Goal: Information Seeking & Learning: Compare options

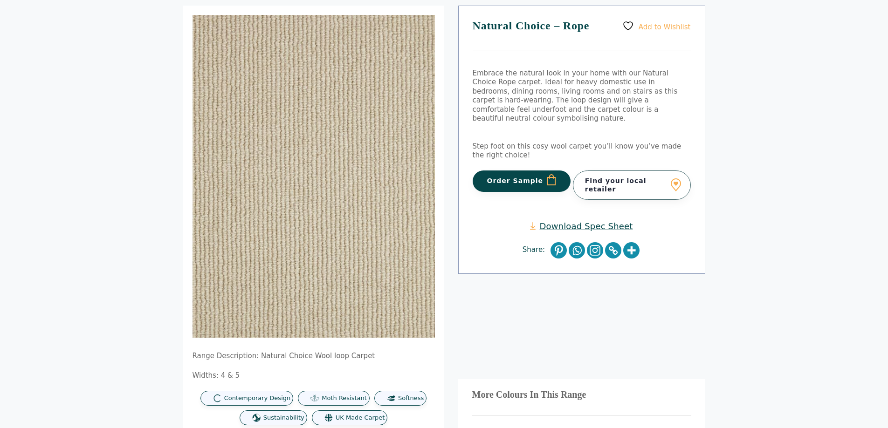
scroll to position [112, 0]
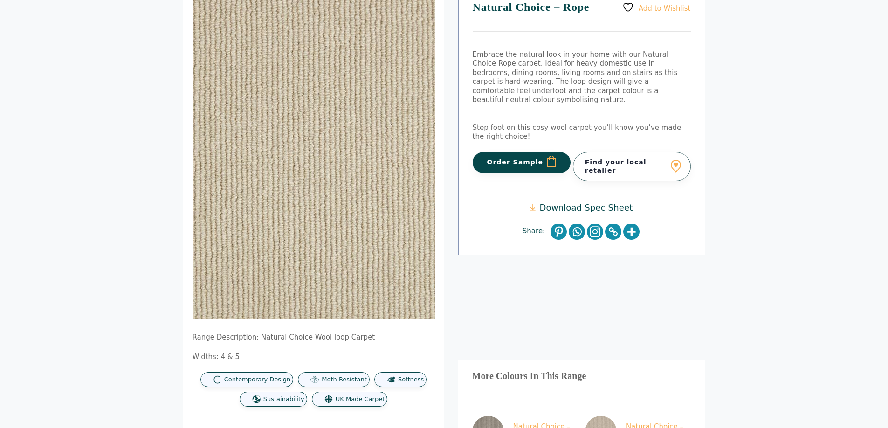
click at [297, 170] on img at bounding box center [316, 155] width 280 height 373
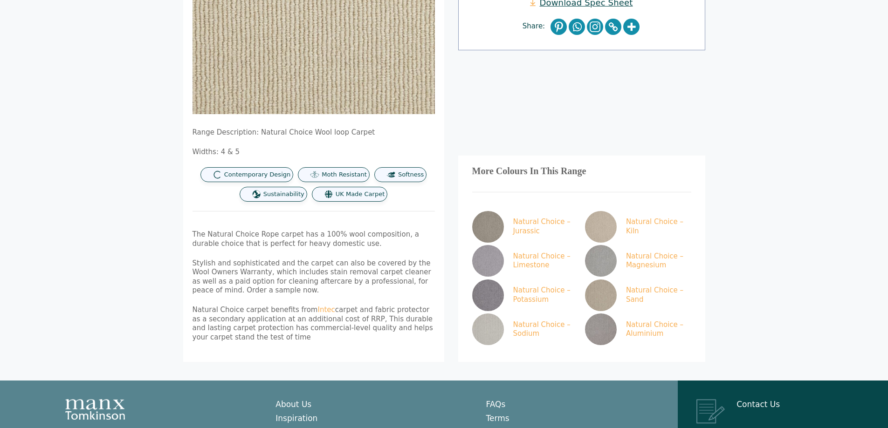
scroll to position [336, 0]
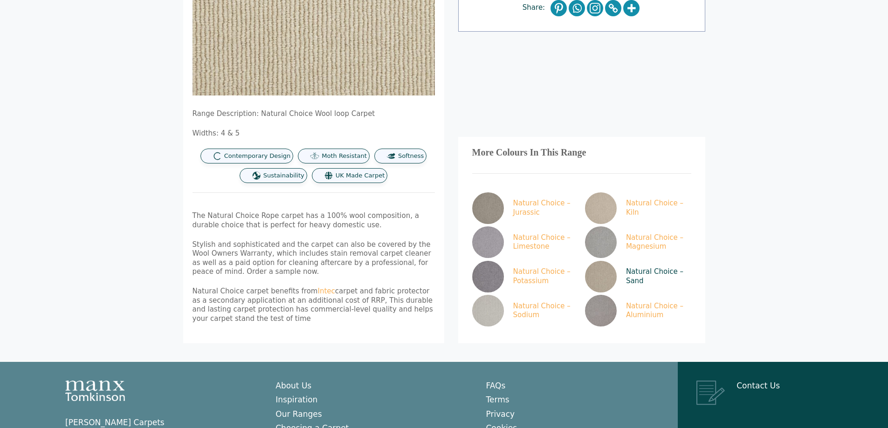
click at [597, 279] on img at bounding box center [601, 277] width 32 height 32
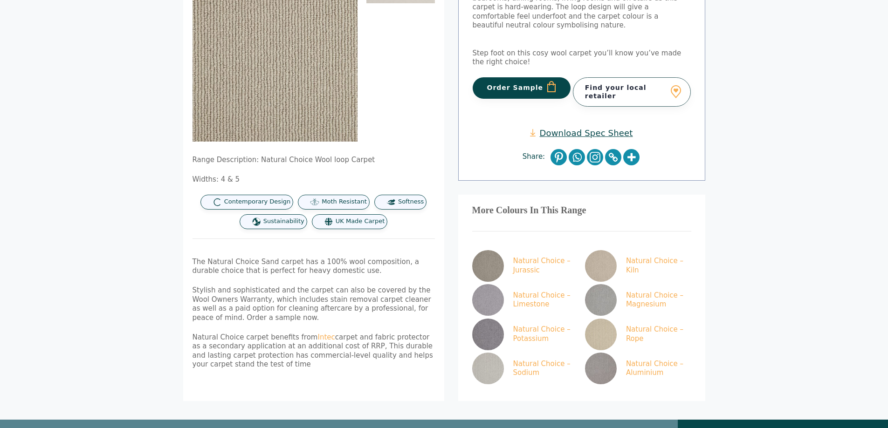
scroll to position [199, 0]
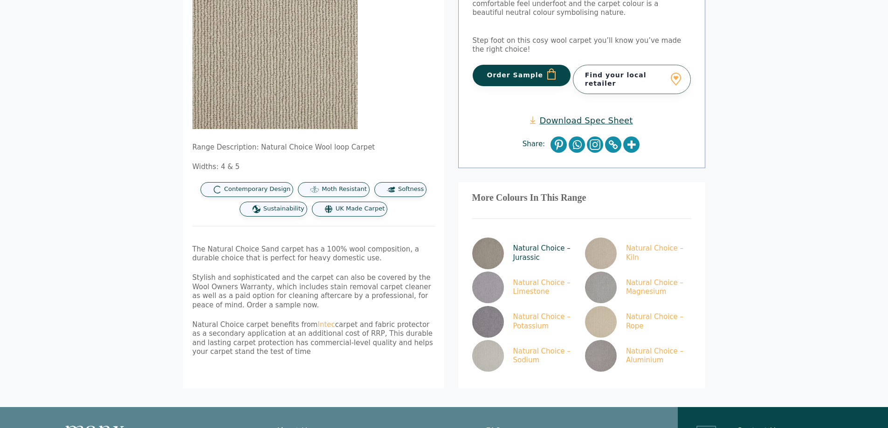
click at [483, 241] on img at bounding box center [488, 254] width 32 height 32
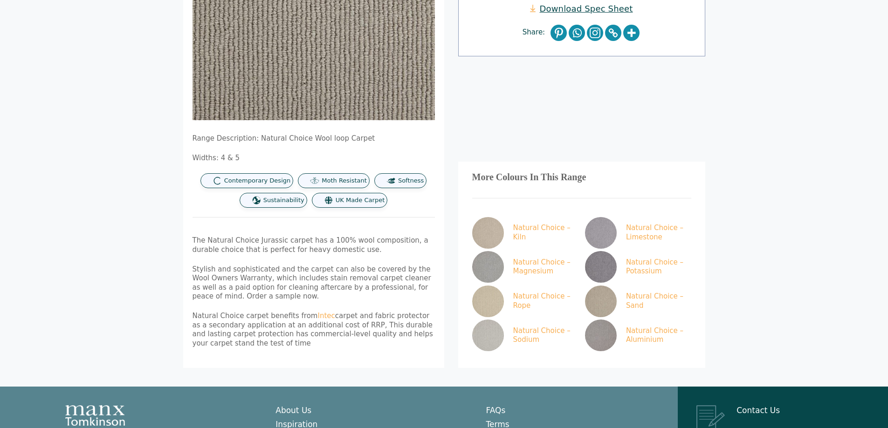
scroll to position [317, 0]
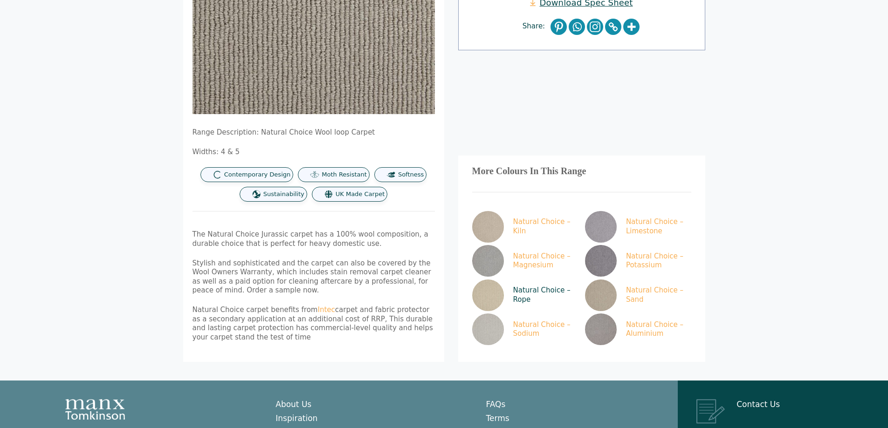
click at [483, 290] on img at bounding box center [488, 296] width 32 height 32
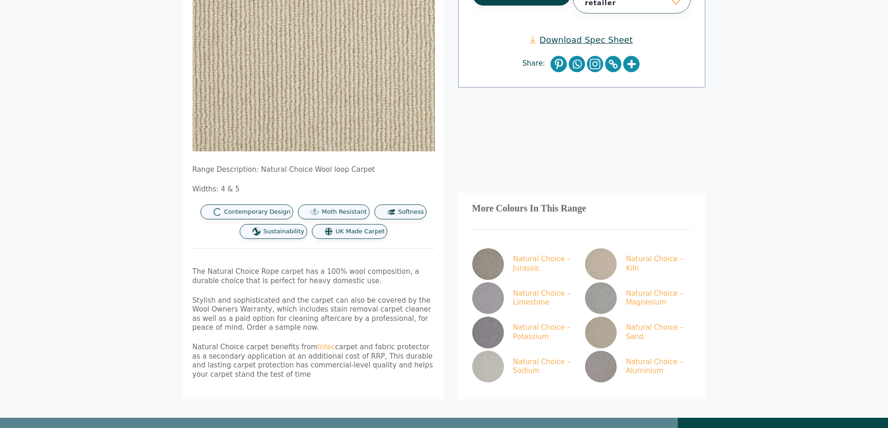
scroll to position [305, 0]
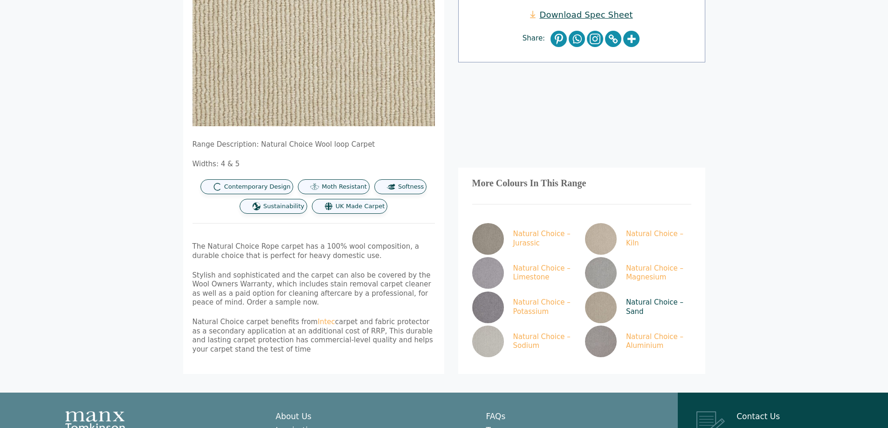
click at [605, 305] on img at bounding box center [601, 308] width 32 height 32
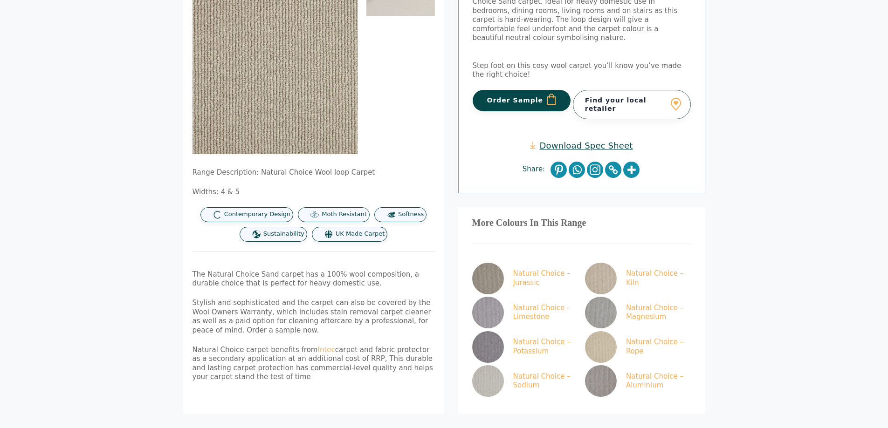
scroll to position [224, 0]
